Goal: Navigation & Orientation: Find specific page/section

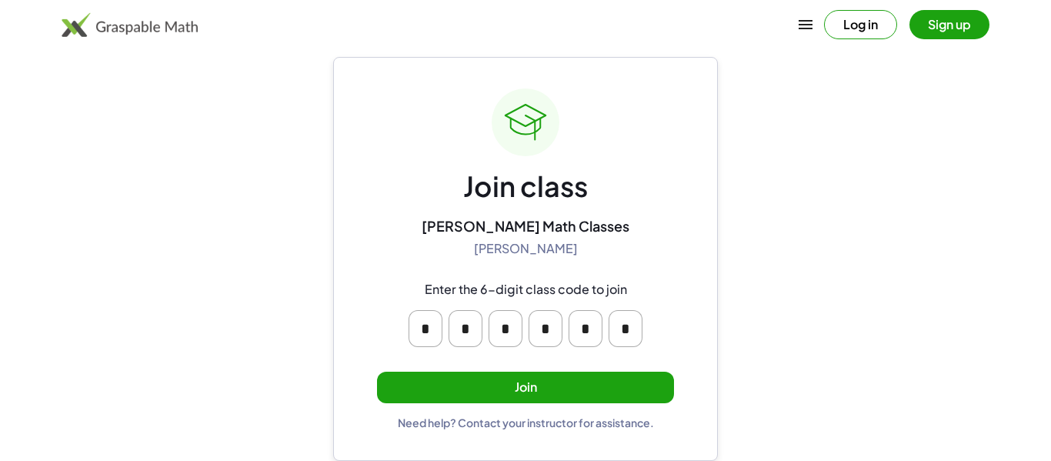
scroll to position [28, 0]
click at [618, 399] on button "Join" at bounding box center [525, 388] width 297 height 32
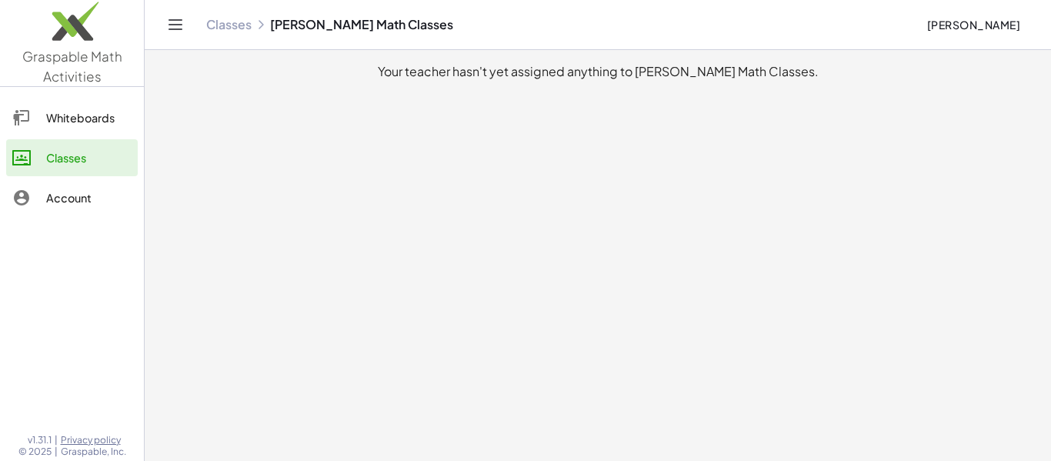
click at [61, 112] on div "Whiteboards" at bounding box center [88, 117] width 85 height 18
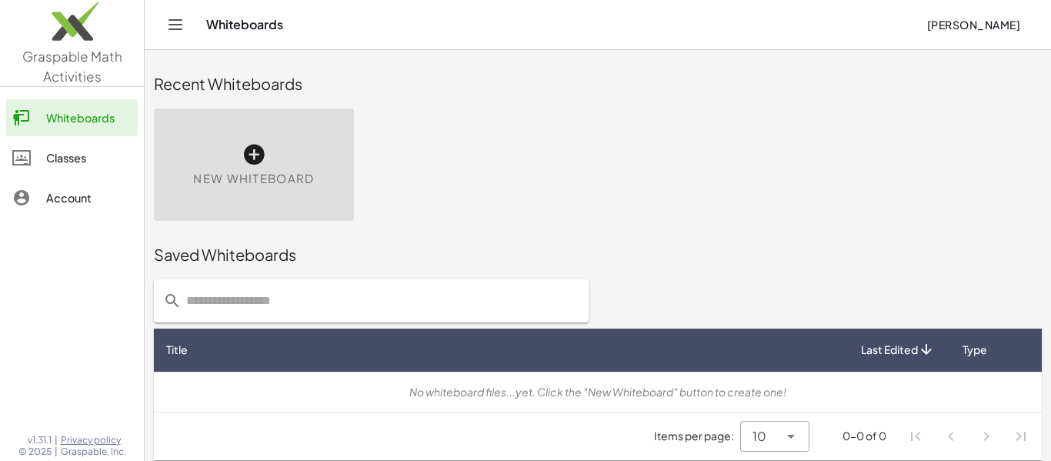
scroll to position [8, 0]
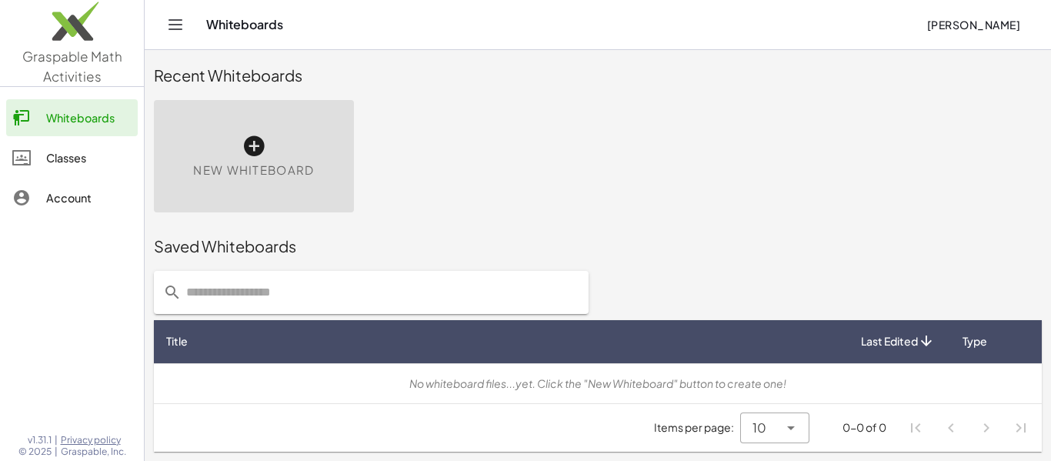
click at [45, 165] on div at bounding box center [29, 158] width 34 height 18
